Goal: Task Accomplishment & Management: Complete application form

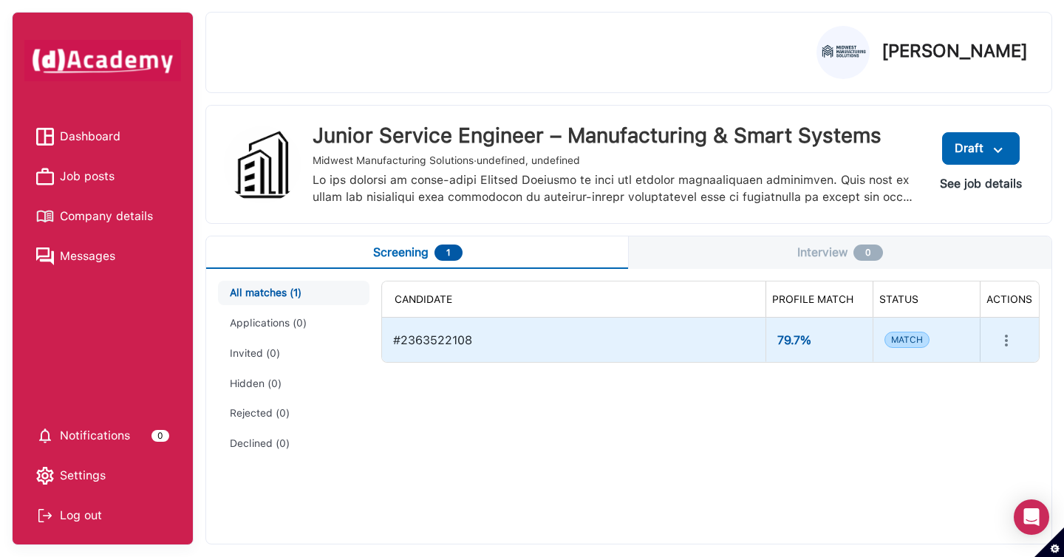
click at [578, 342] on div "#2363522108" at bounding box center [573, 339] width 361 height 31
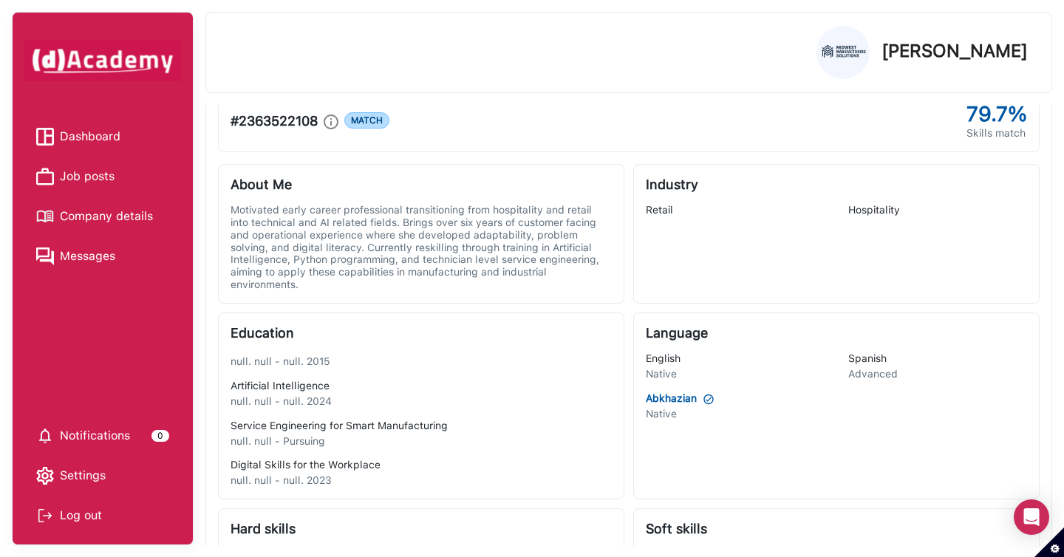
scroll to position [267, 0]
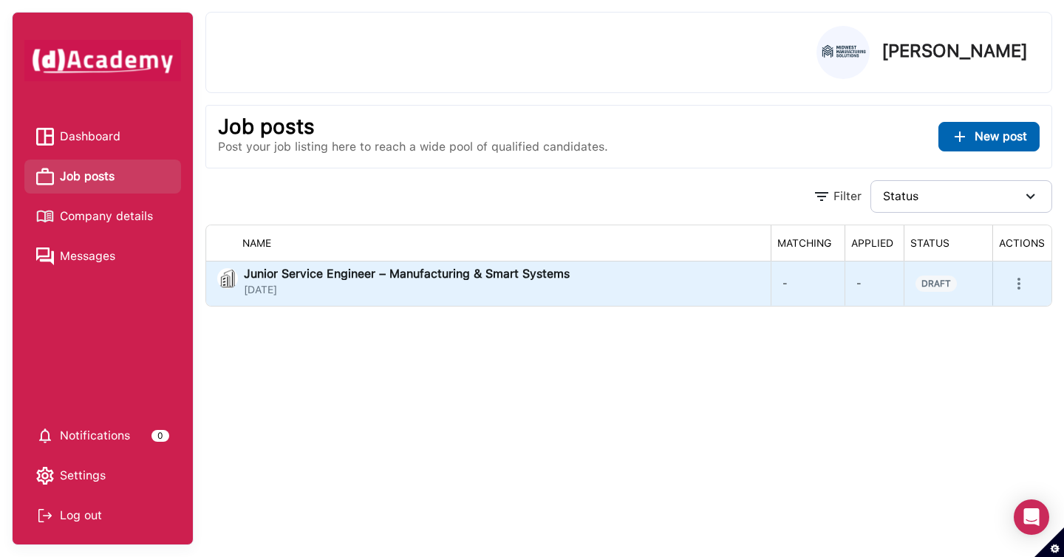
click at [1022, 284] on icon "more" at bounding box center [1019, 284] width 18 height 18
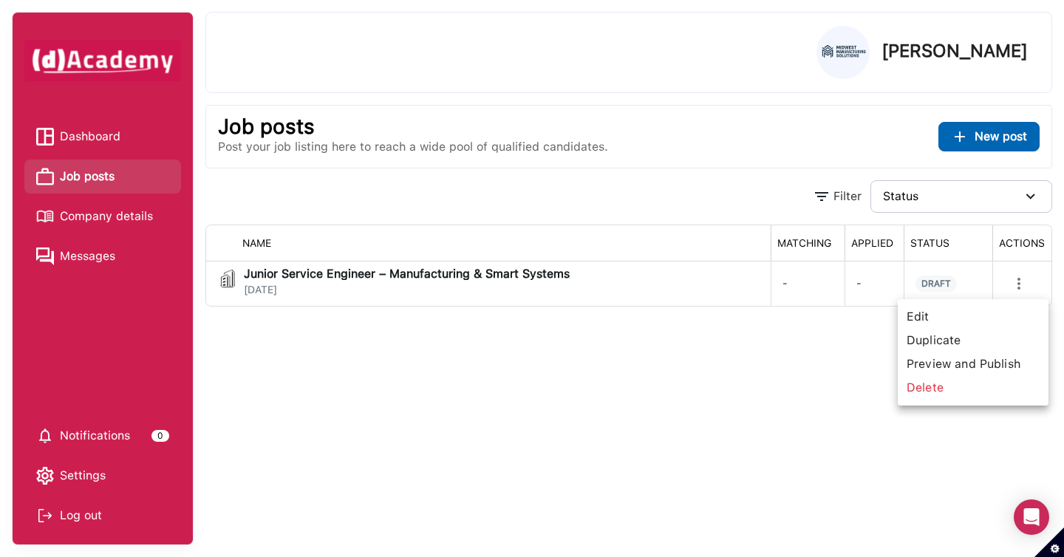
click at [961, 316] on span "Edit" at bounding box center [973, 317] width 139 height 24
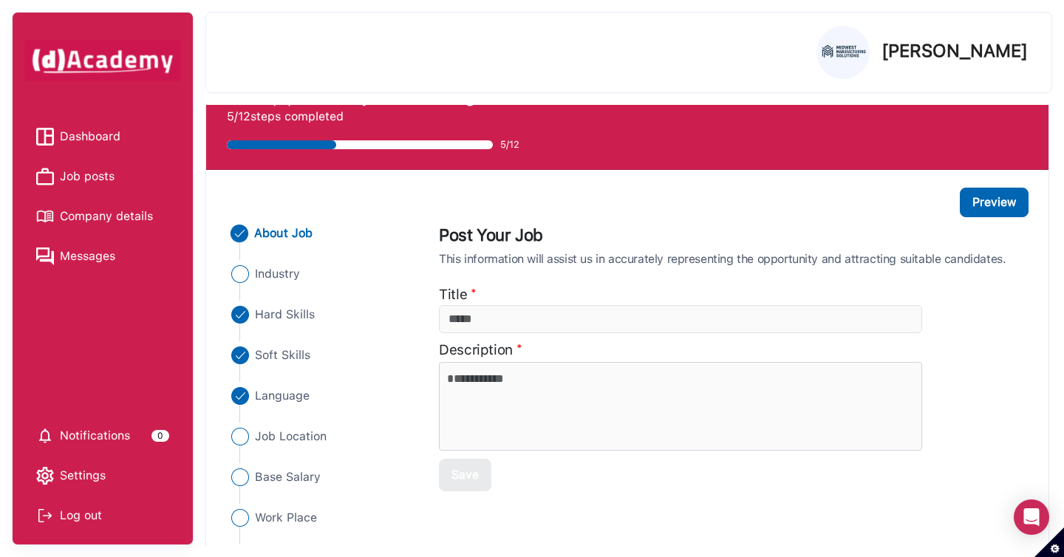
scroll to position [80, 0]
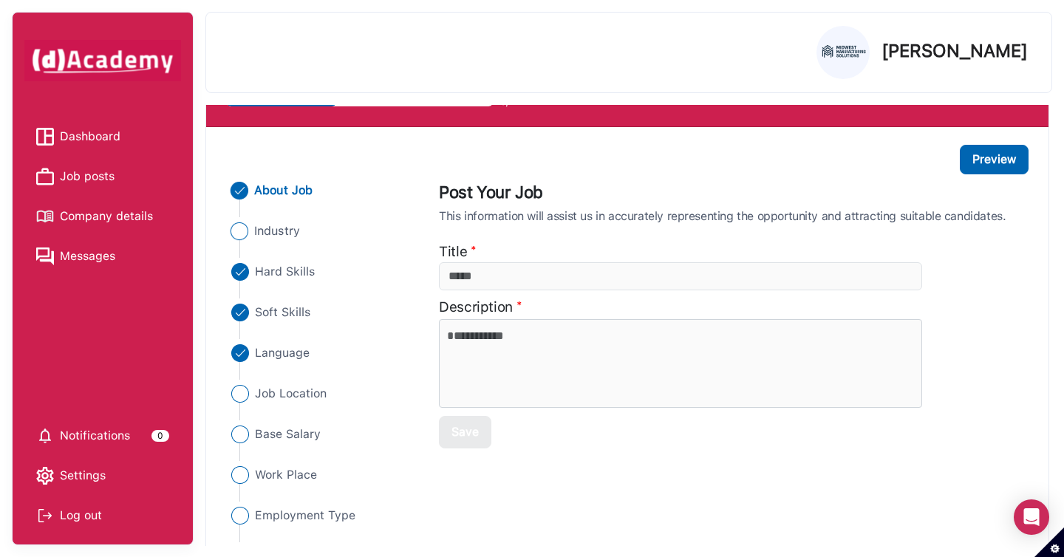
click at [310, 236] on li "Industry" at bounding box center [320, 231] width 186 height 18
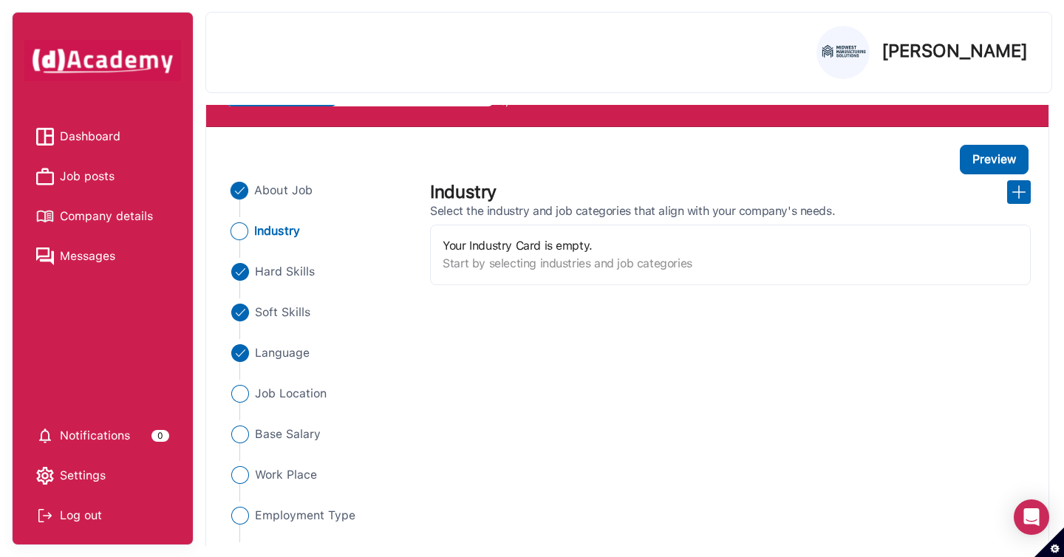
click at [281, 194] on span "About Job" at bounding box center [284, 191] width 58 height 18
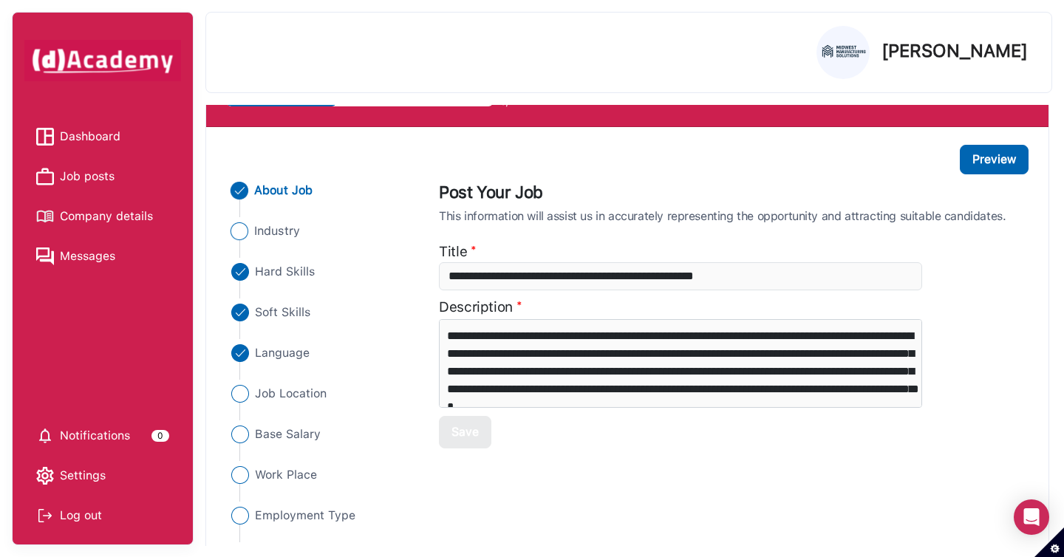
click at [263, 234] on span "Industry" at bounding box center [278, 231] width 46 height 18
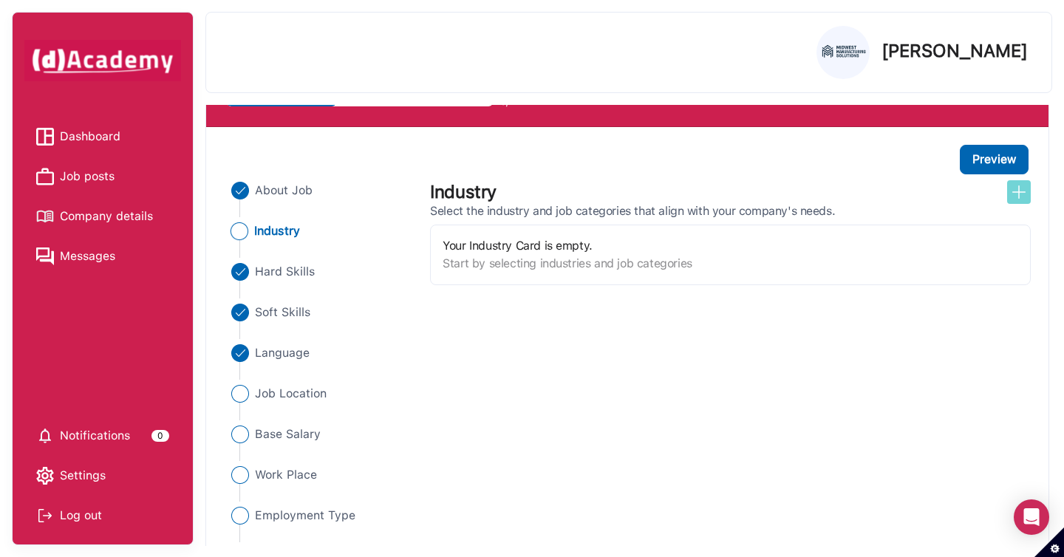
click at [1020, 198] on img at bounding box center [1019, 192] width 18 height 18
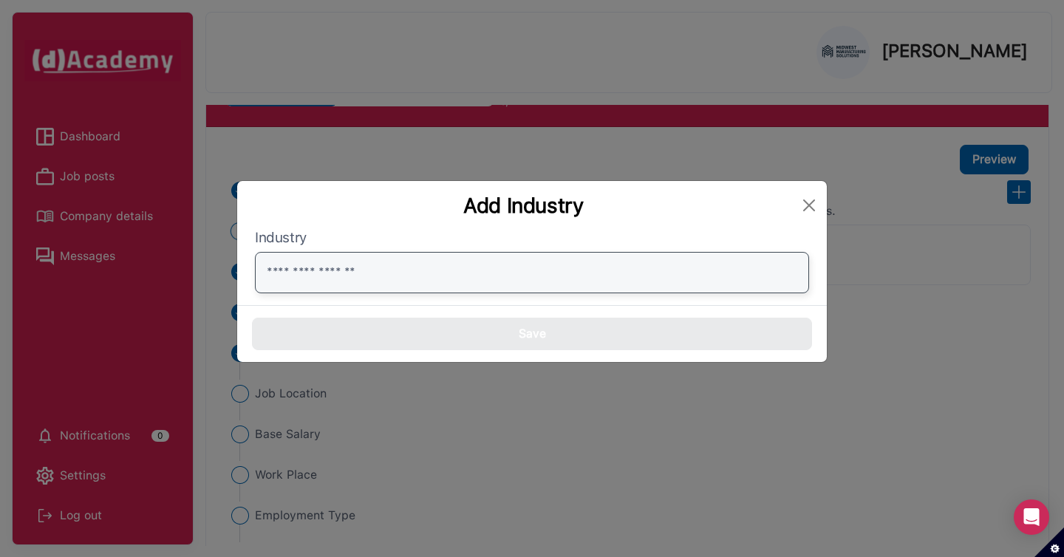
click at [721, 259] on input "text" at bounding box center [532, 272] width 554 height 41
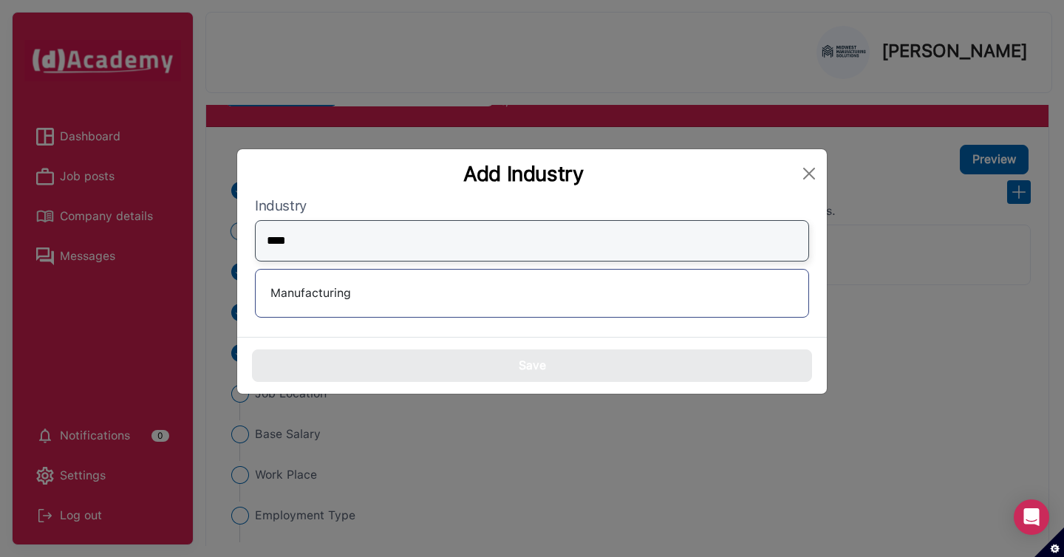
type input "****"
click at [616, 300] on div "Manufacturing" at bounding box center [532, 294] width 529 height 24
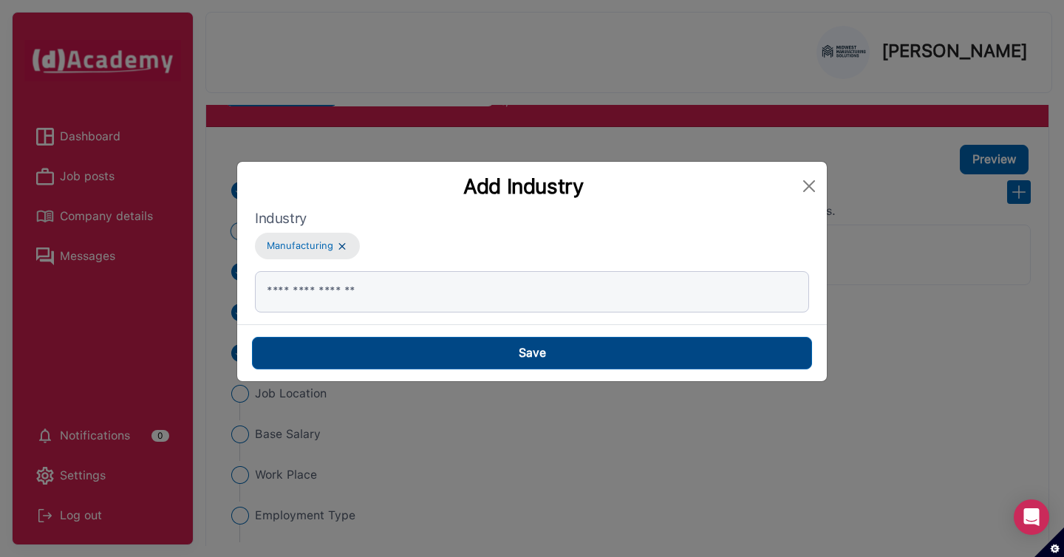
click at [608, 347] on button "Save" at bounding box center [532, 353] width 560 height 33
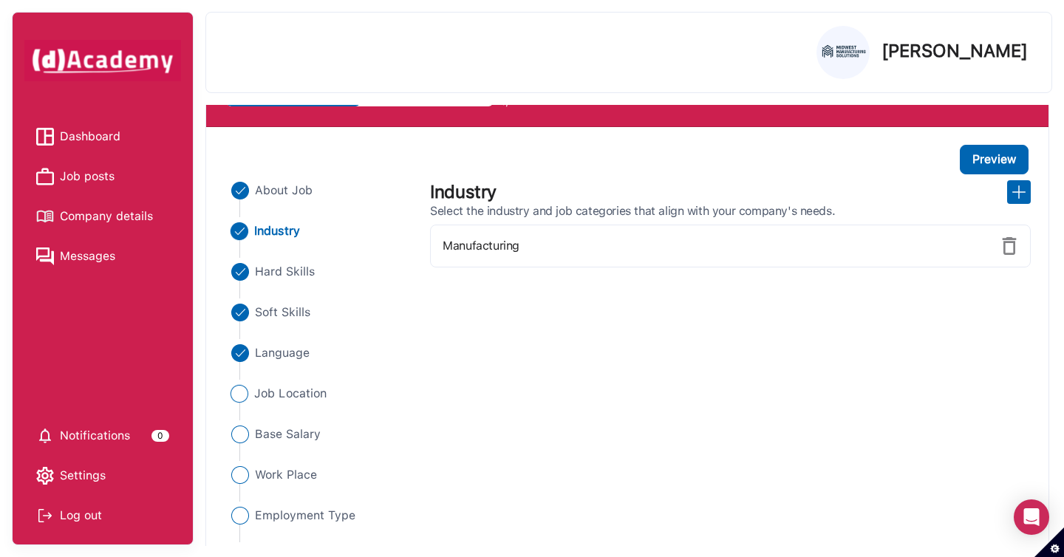
click at [297, 388] on span "Job Location" at bounding box center [291, 394] width 72 height 18
